Goal: Navigation & Orientation: Find specific page/section

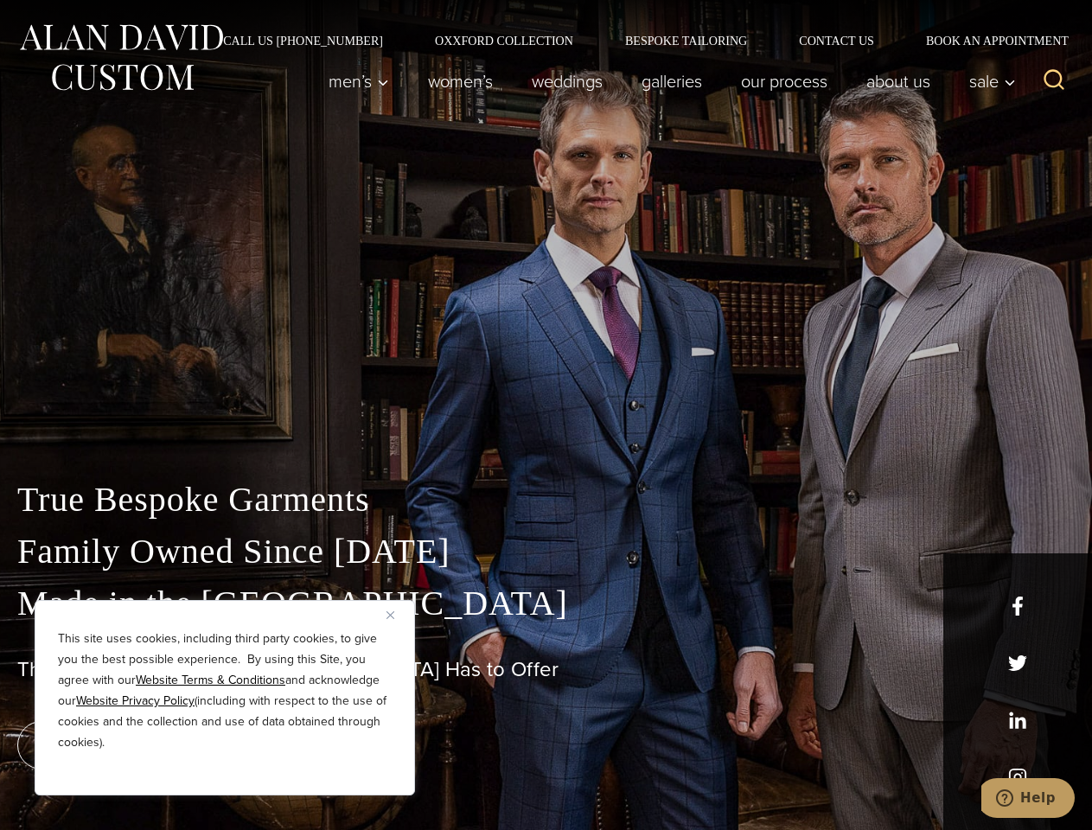
click at [546, 415] on div "True Bespoke Garments Family Owned Since [DATE] Made in [GEOGRAPHIC_DATA] The B…" at bounding box center [546, 608] width 1092 height 443
click at [397, 615] on button "Close" at bounding box center [396, 614] width 21 height 21
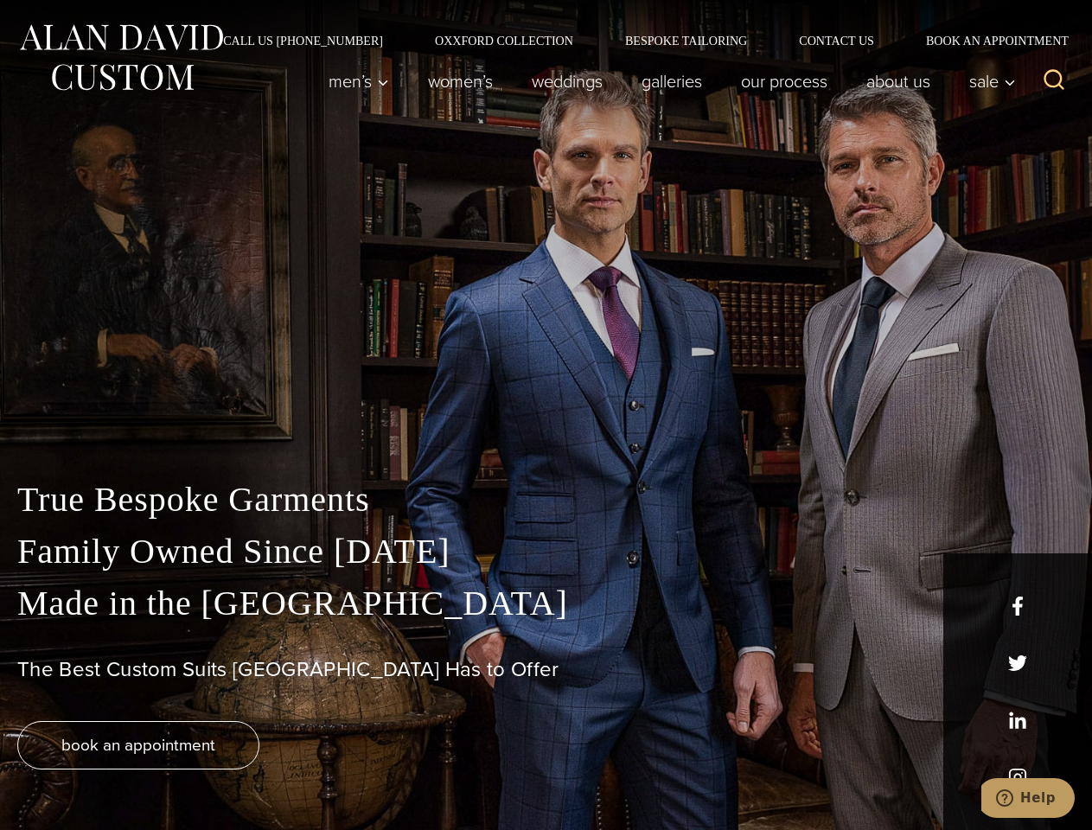
click at [225, 772] on div "True Bespoke Garments Family Owned Since [DATE] Made in [GEOGRAPHIC_DATA] The B…" at bounding box center [546, 652] width 1092 height 356
click at [1054, 81] on icon "Search" at bounding box center [1054, 79] width 25 height 25
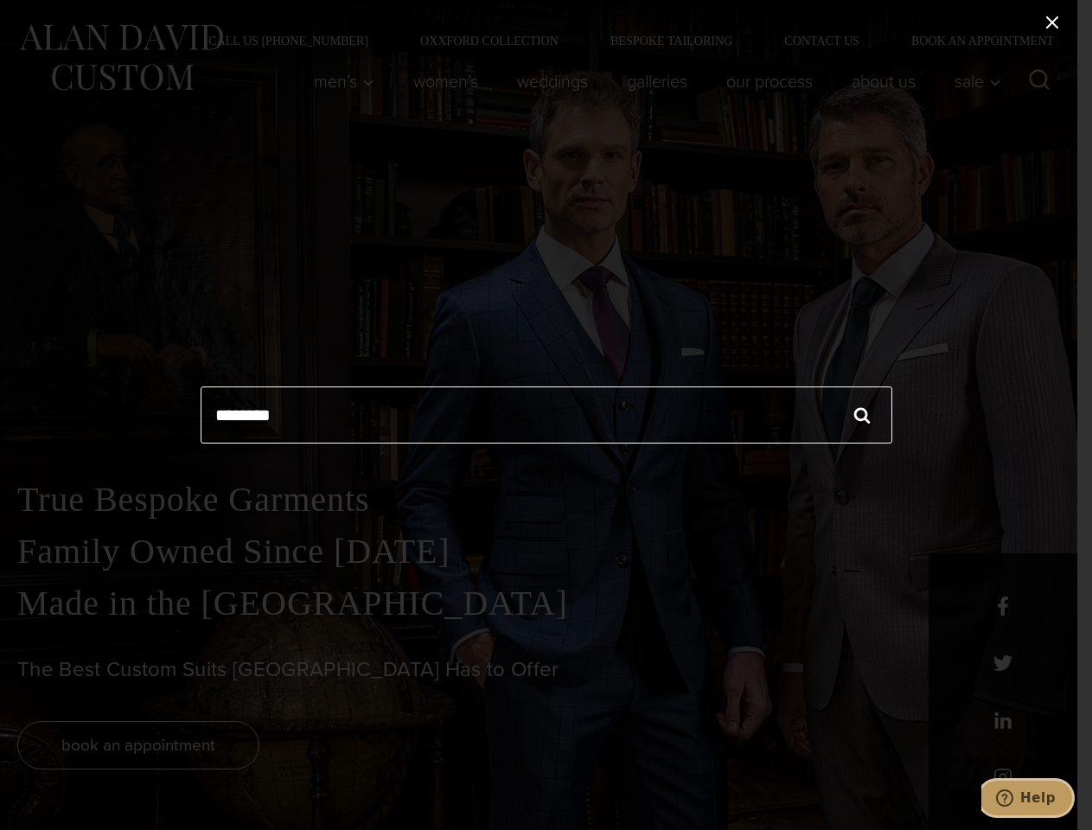
click at [1013, 798] on icon "Help" at bounding box center [1004, 797] width 17 height 17
